Goal: Task Accomplishment & Management: Use online tool/utility

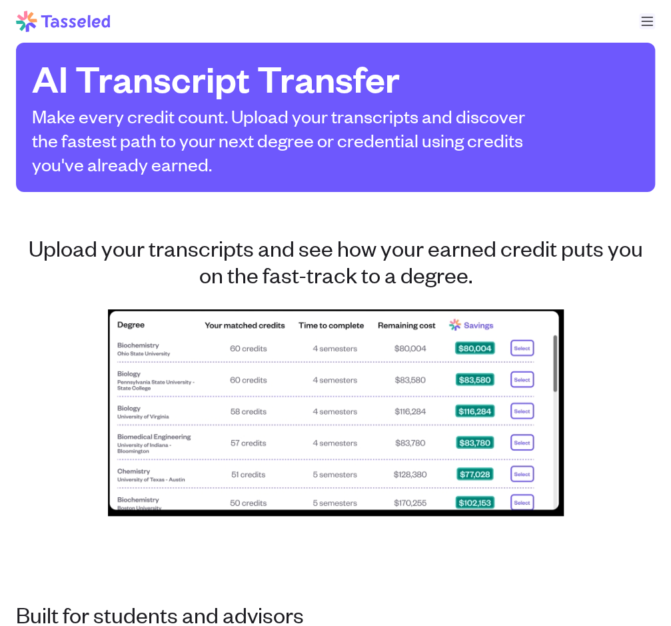
click at [641, 15] on button "Open main menu" at bounding box center [647, 21] width 16 height 16
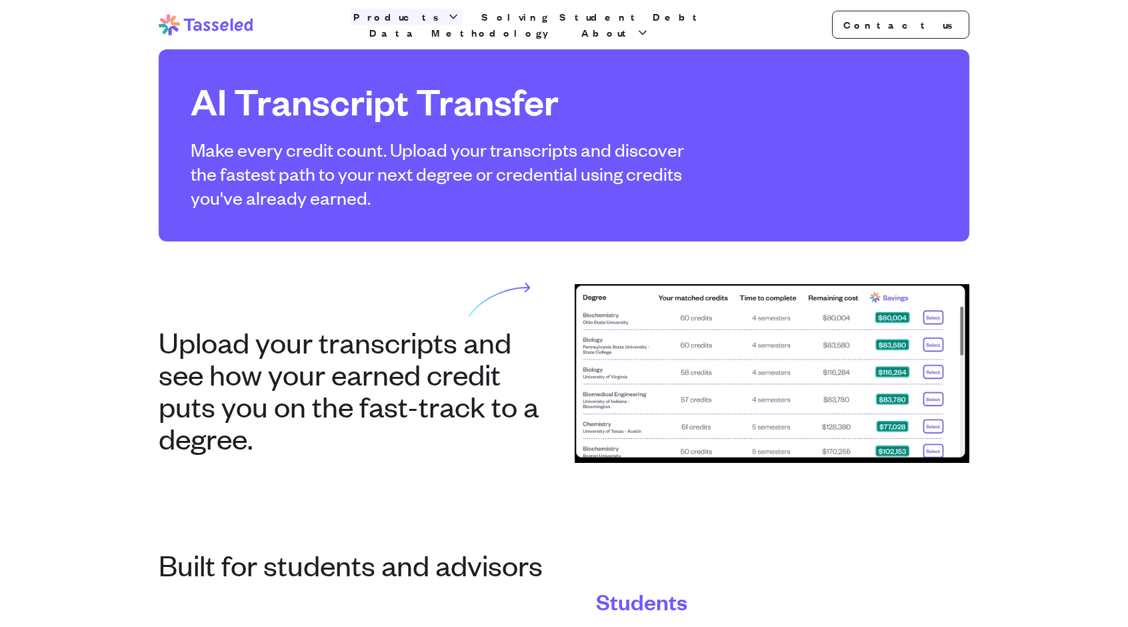
click at [447, 23] on icon "button" at bounding box center [453, 16] width 13 height 13
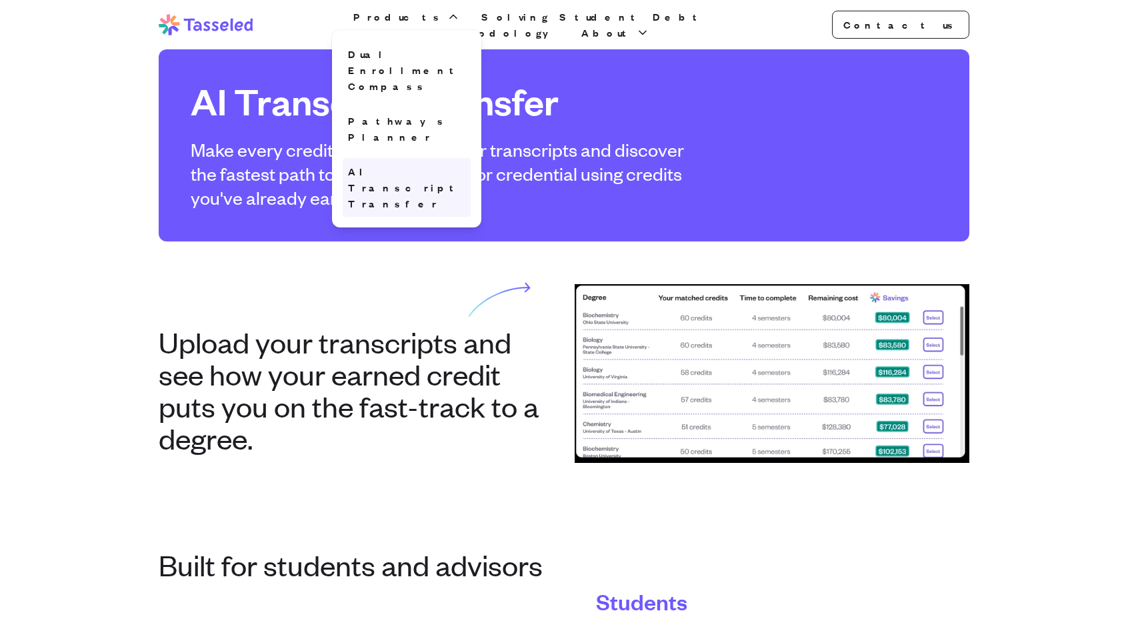
click at [423, 158] on link "AI Transcript Transfer" at bounding box center [407, 187] width 128 height 59
click at [447, 158] on link "AI Transcript Transfer" at bounding box center [407, 187] width 128 height 59
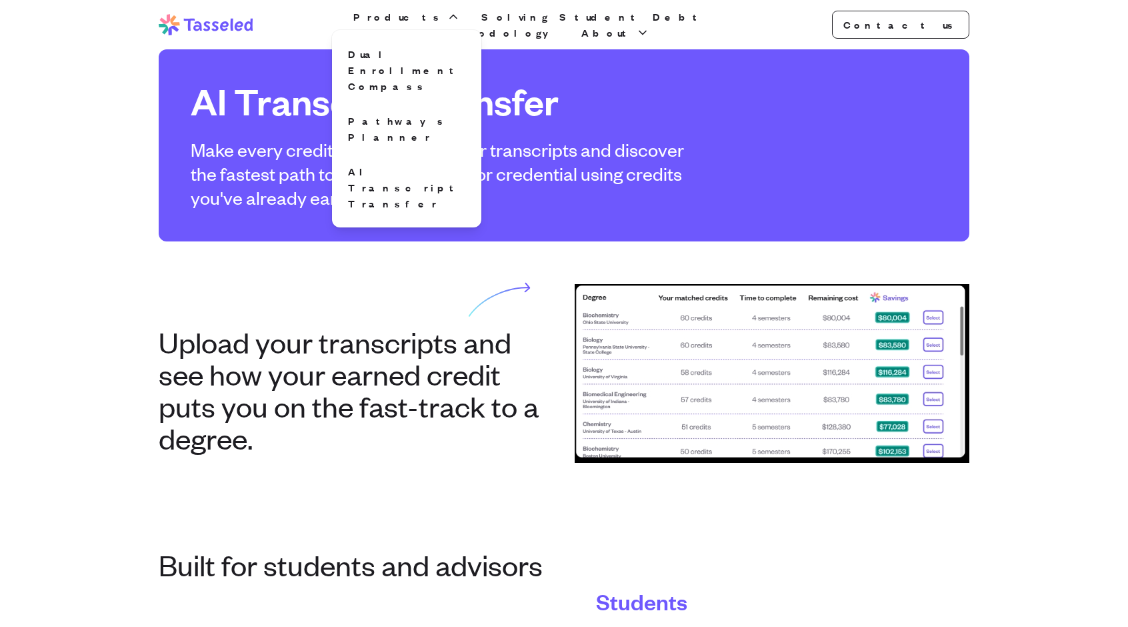
click at [594, 244] on section "Upload your transcripts and see how your earned credit puts you on the fast-tra…" at bounding box center [563, 373] width 853 height 264
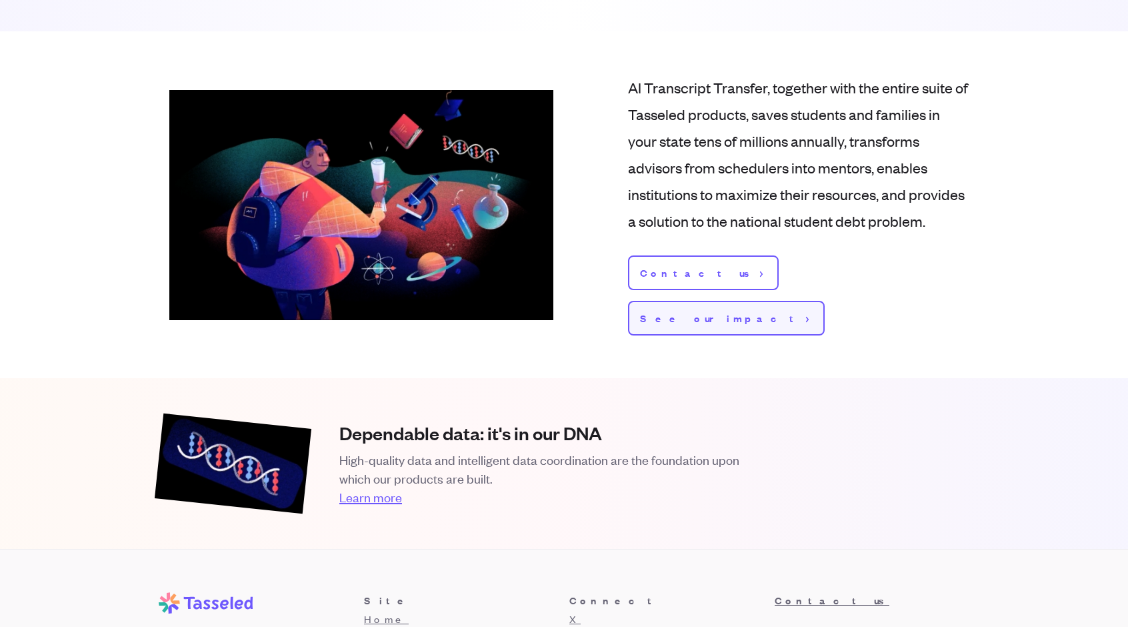
scroll to position [1605, 0]
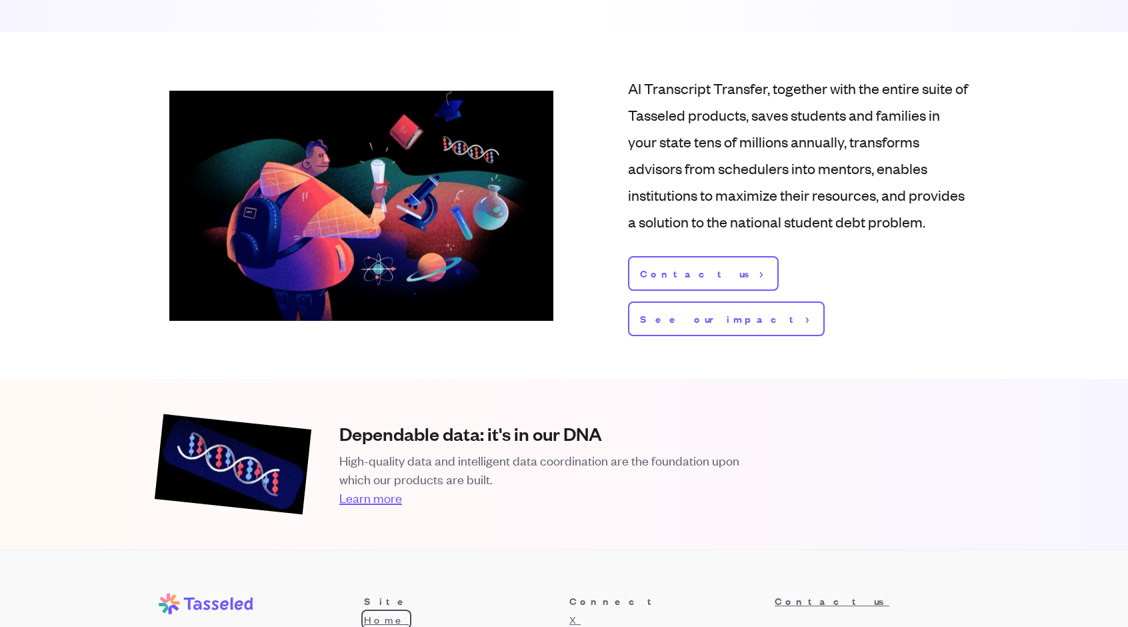
click at [382, 612] on link "Home" at bounding box center [386, 619] width 45 height 14
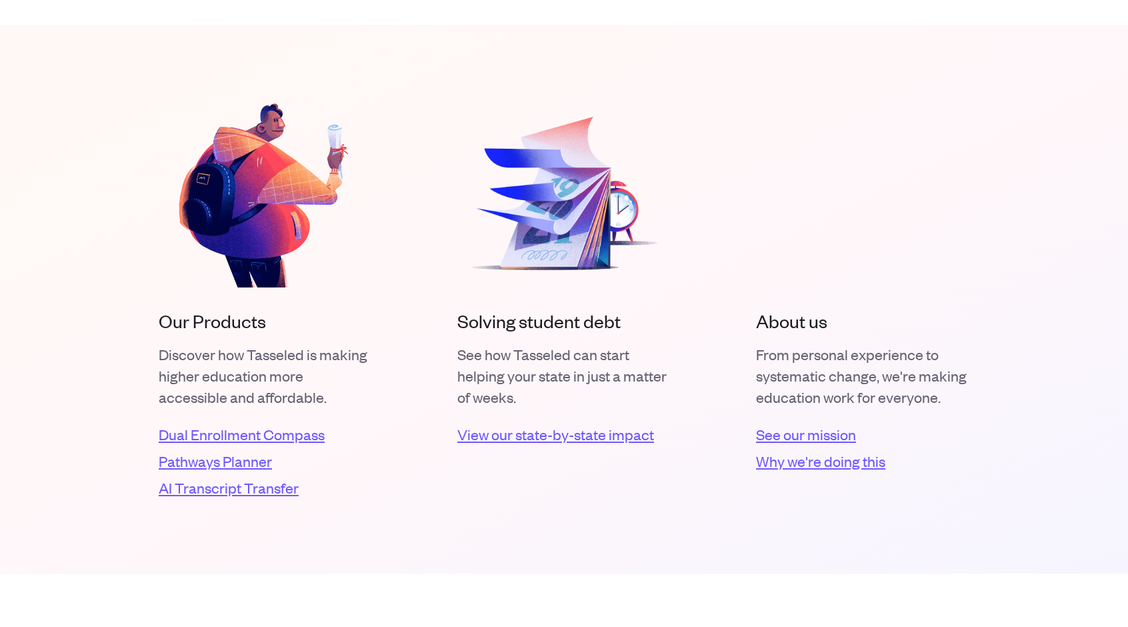
scroll to position [2393, 0]
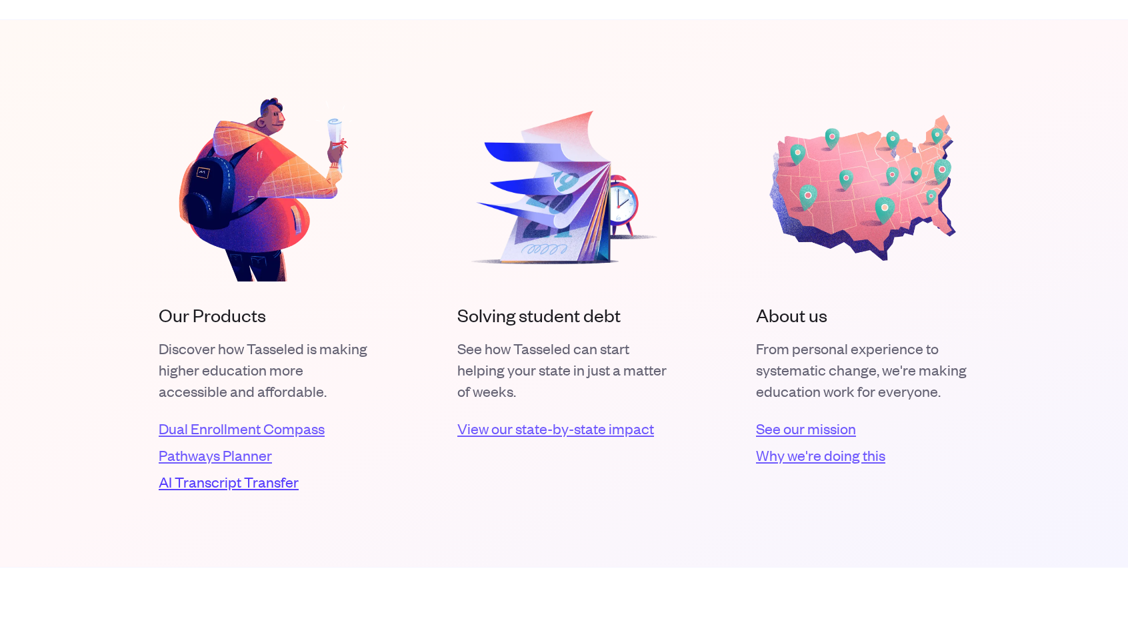
click at [215, 485] on link "AI Transcript Transfer" at bounding box center [265, 481] width 213 height 21
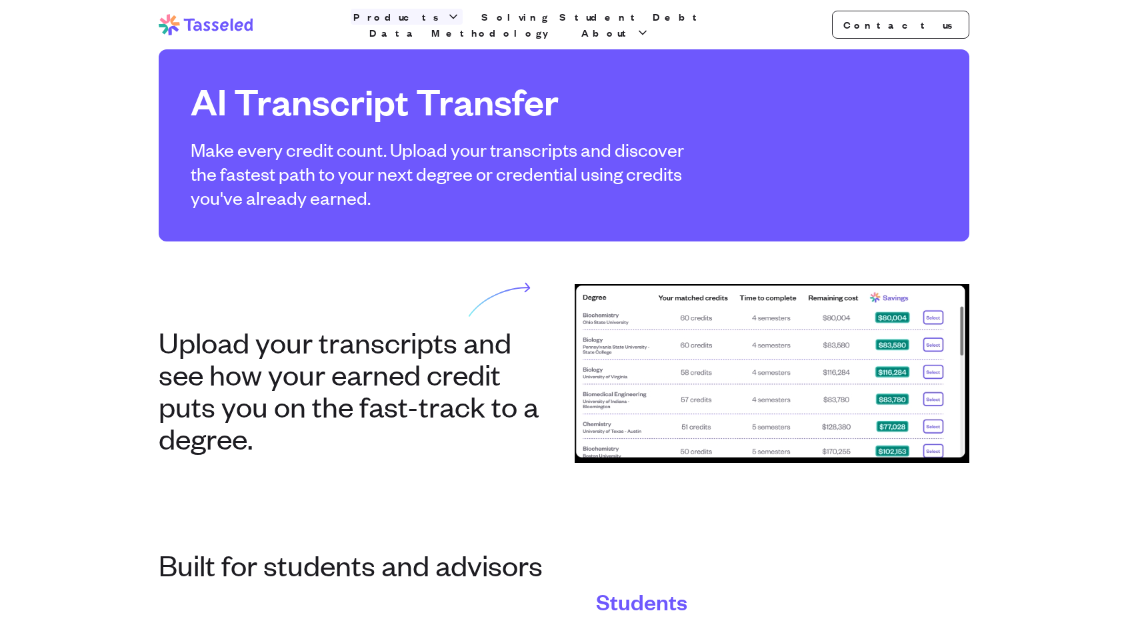
click at [419, 17] on span "Products" at bounding box center [398, 17] width 91 height 16
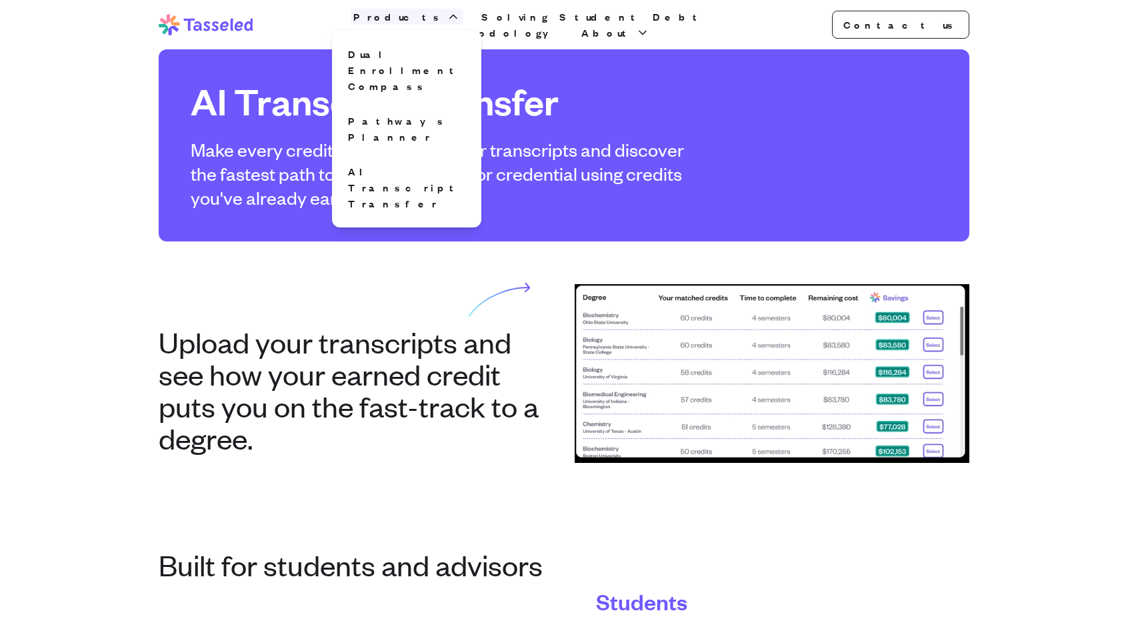
click at [419, 17] on span "Products" at bounding box center [398, 17] width 91 height 16
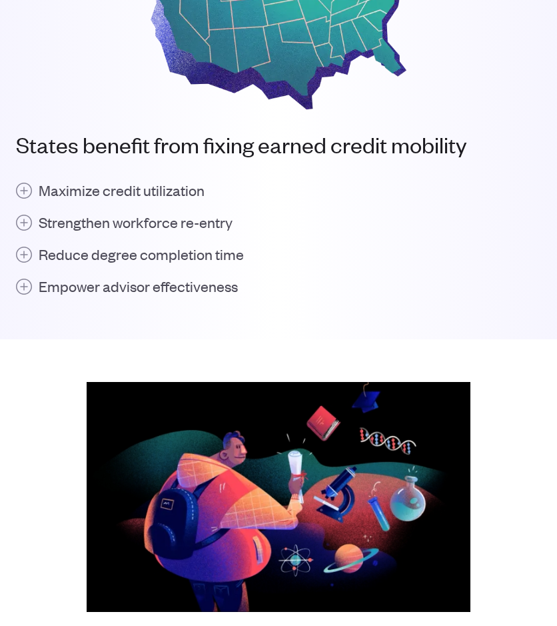
scroll to position [1676, 0]
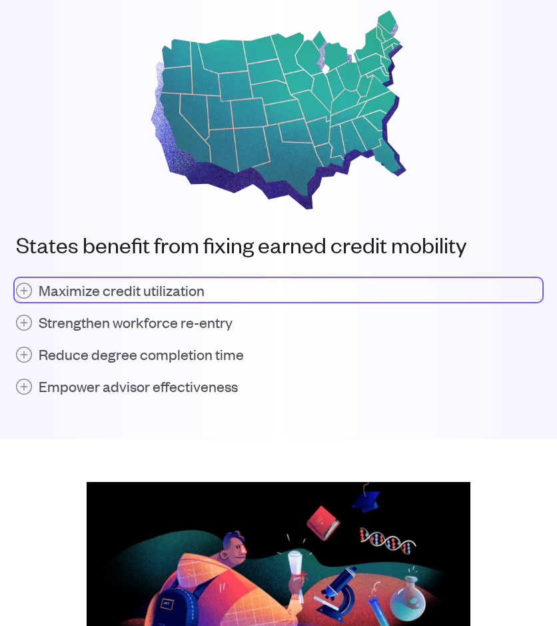
click at [127, 291] on h4 "Maximize credit utilization" at bounding box center [122, 289] width 166 height 21
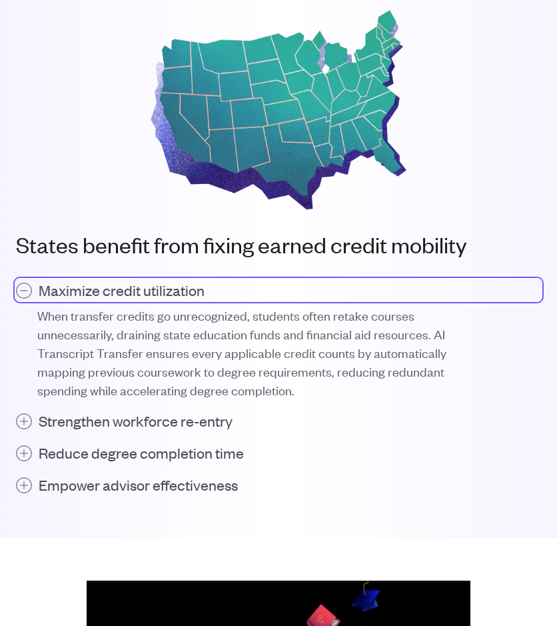
click at [127, 291] on h4 "Maximize credit utilization" at bounding box center [122, 289] width 166 height 21
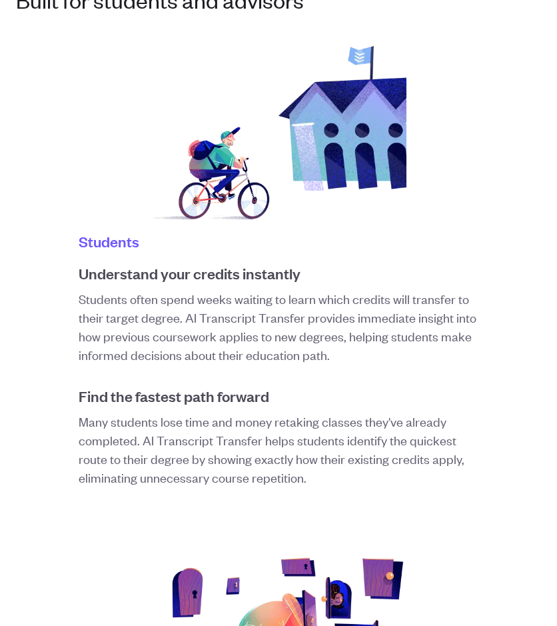
scroll to position [614, 0]
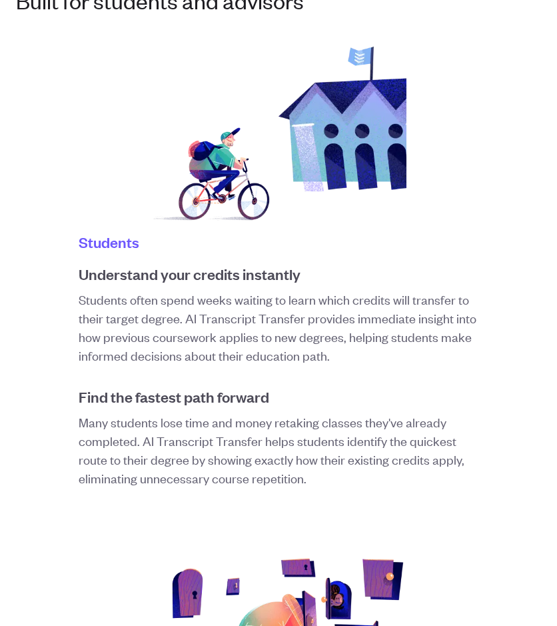
click at [183, 357] on p "Students often spend weeks waiting to learn which credits will transfer to thei…" at bounding box center [279, 327] width 400 height 75
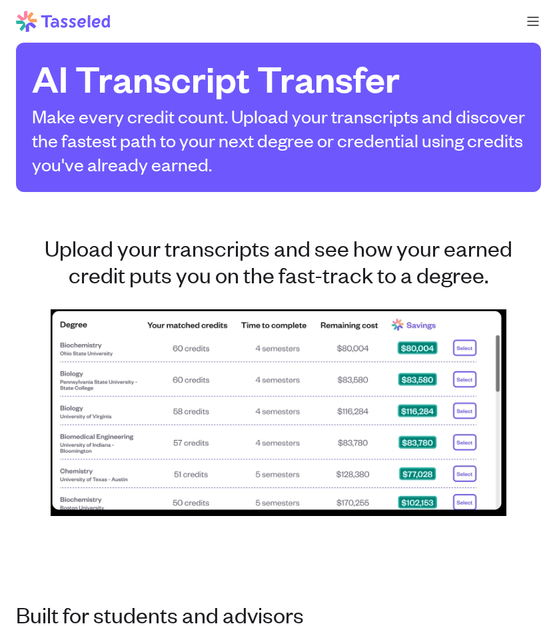
click at [249, 114] on p "Make every credit count. Upload your transcripts and discover the fastest path …" at bounding box center [278, 140] width 493 height 72
click at [285, 119] on p "Make every credit count. Upload your transcripts and discover the fastest path …" at bounding box center [278, 140] width 493 height 72
click at [315, 118] on p "Make every credit count. Upload your transcripts and discover the fastest path …" at bounding box center [278, 140] width 493 height 72
click at [340, 115] on p "Make every credit count. Upload your transcripts and discover the fastest path …" at bounding box center [278, 140] width 493 height 72
click at [163, 141] on p "Make every credit count. Upload your transcripts and discover the fastest path …" at bounding box center [278, 140] width 493 height 72
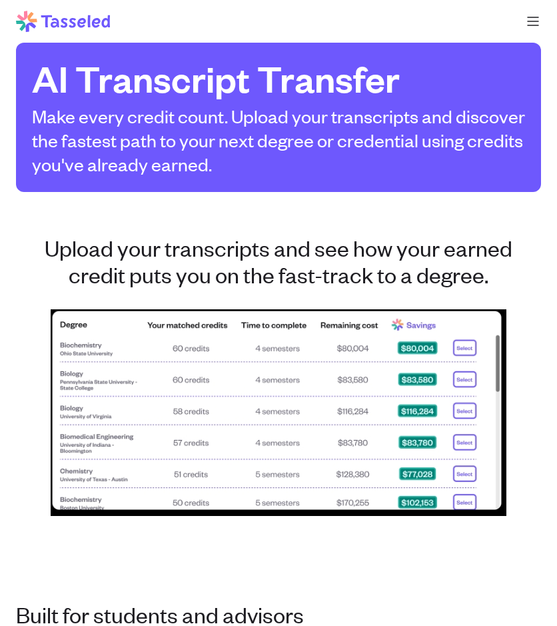
click at [52, 257] on h2 "Upload your transcripts and see how your earned credit puts you on the fast-tra…" at bounding box center [278, 261] width 525 height 53
click at [243, 270] on h2 "Upload your transcripts and see how your earned credit puts you on the fast-tra…" at bounding box center [278, 261] width 525 height 53
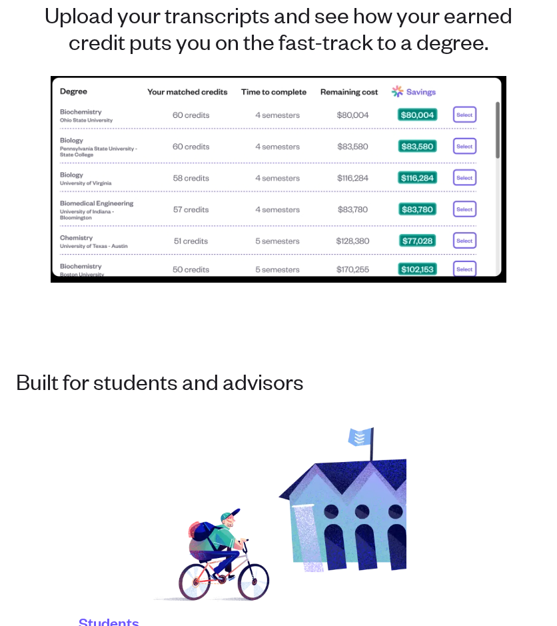
scroll to position [619, 0]
